Goal: Task Accomplishment & Management: Manage account settings

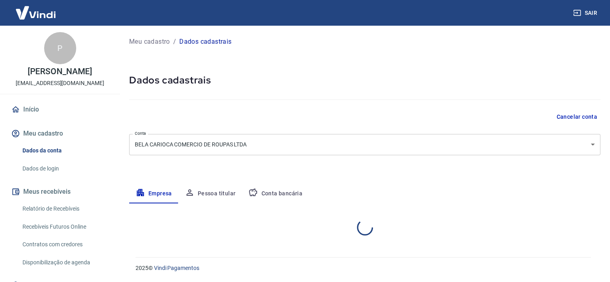
select select "RJ"
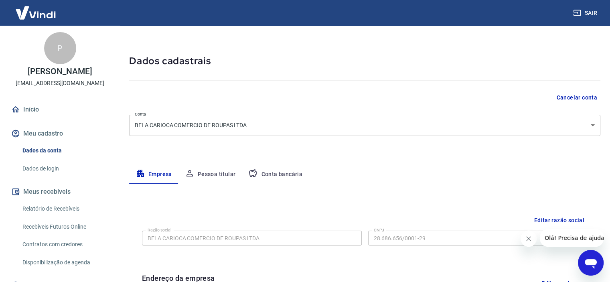
scroll to position [19, 0]
click at [202, 175] on button "Pessoa titular" at bounding box center [211, 174] width 64 height 19
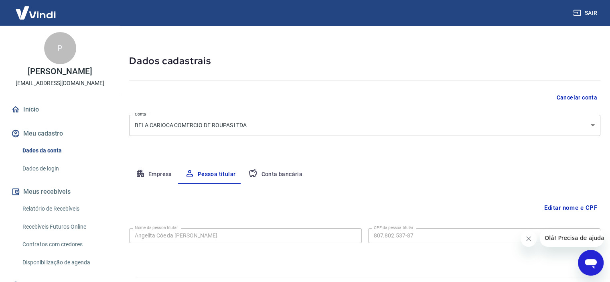
scroll to position [39, 0]
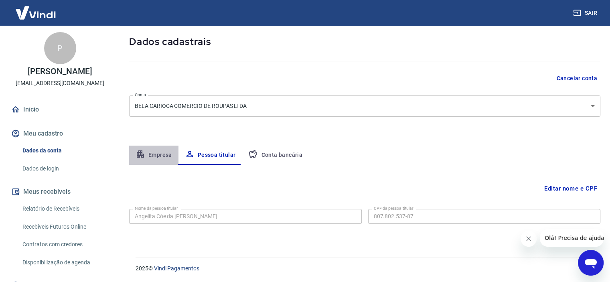
click at [164, 157] on button "Empresa" at bounding box center [153, 155] width 49 height 19
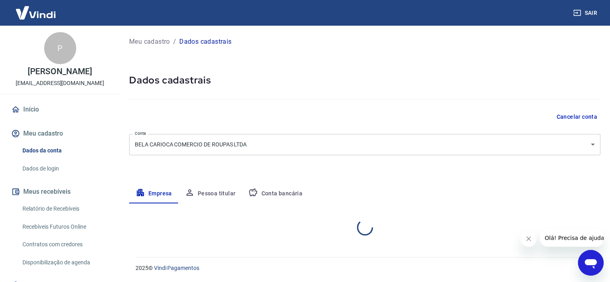
scroll to position [0, 0]
select select "RJ"
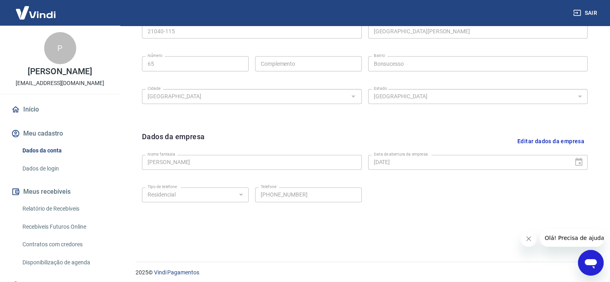
scroll to position [296, 0]
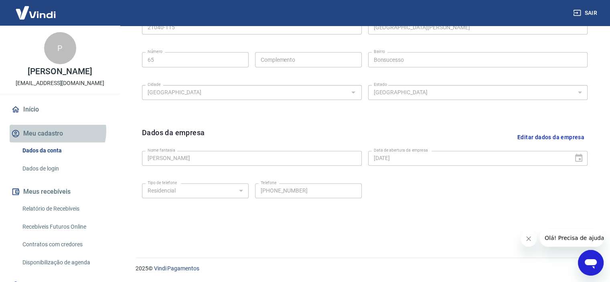
click at [56, 139] on button "Meu cadastro" at bounding box center [60, 134] width 101 height 18
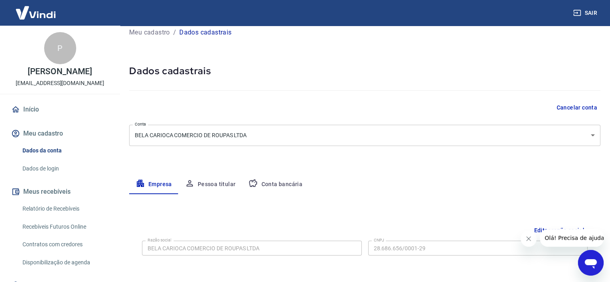
scroll to position [19, 0]
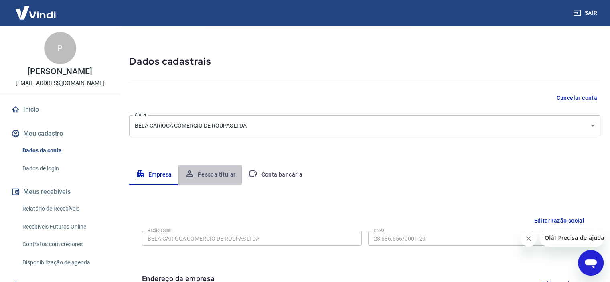
click at [200, 171] on button "Pessoa titular" at bounding box center [211, 174] width 64 height 19
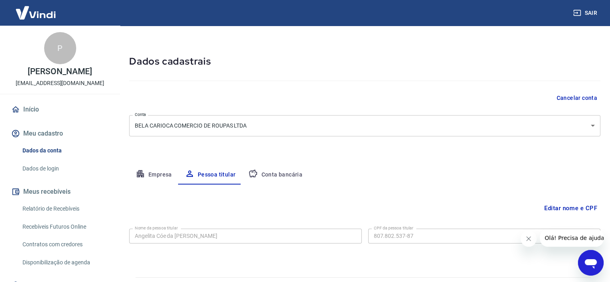
scroll to position [39, 0]
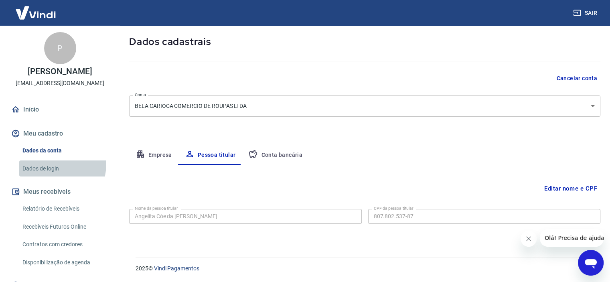
click at [48, 172] on link "Dados de login" at bounding box center [64, 168] width 91 height 16
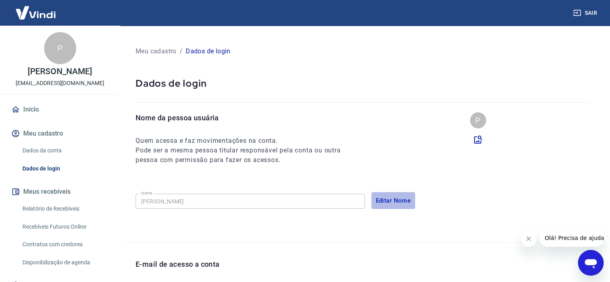
click at [404, 201] on button "Editar Nome" at bounding box center [394, 200] width 44 height 17
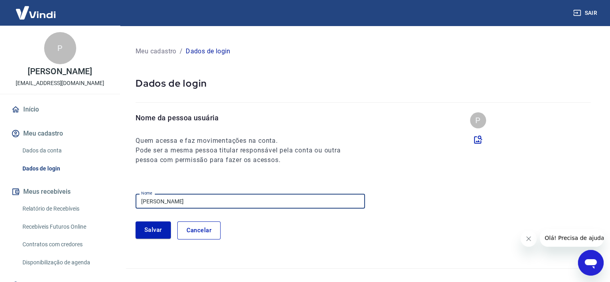
click at [239, 202] on input "[PERSON_NAME]" at bounding box center [250, 201] width 229 height 15
type input "Angelita Cóe da [PERSON_NAME]"
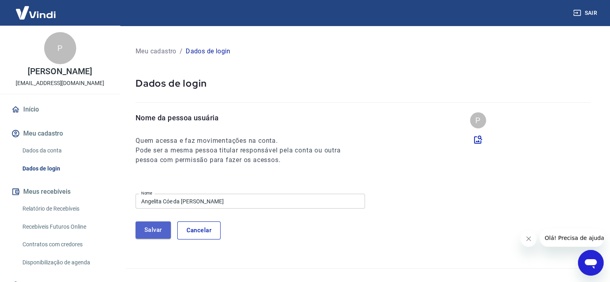
click at [157, 229] on button "Salvar" at bounding box center [153, 229] width 35 height 17
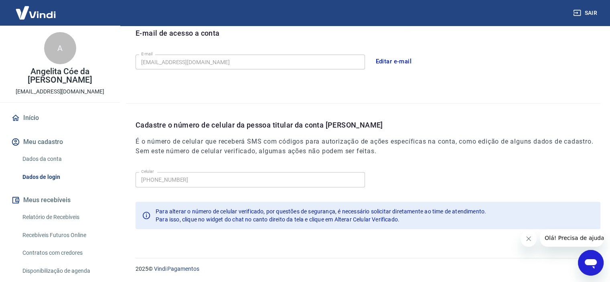
scroll to position [36, 0]
